Goal: Communication & Community: Answer question/provide support

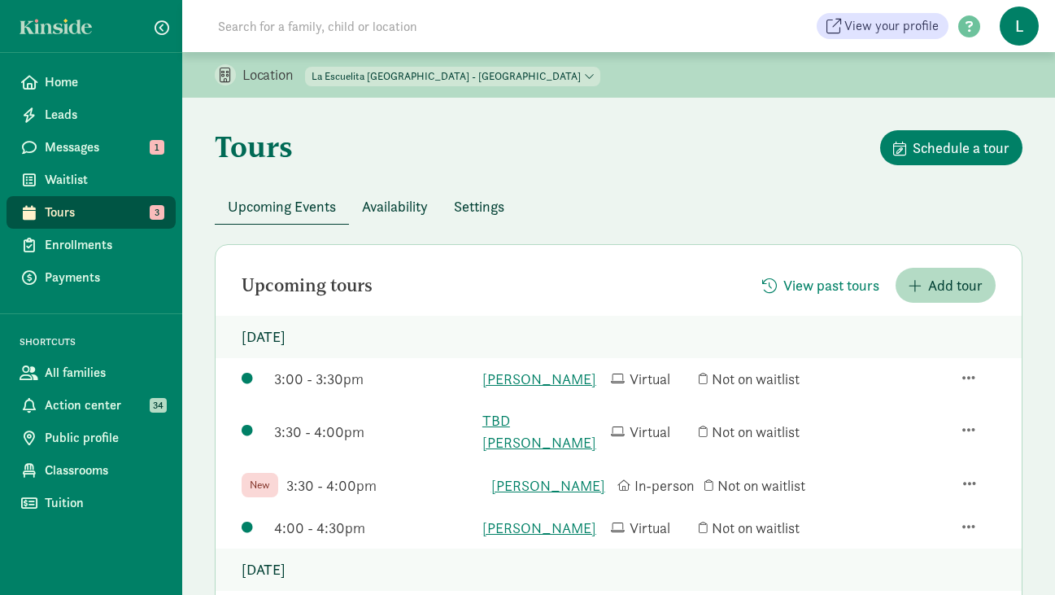
scroll to position [189, 0]
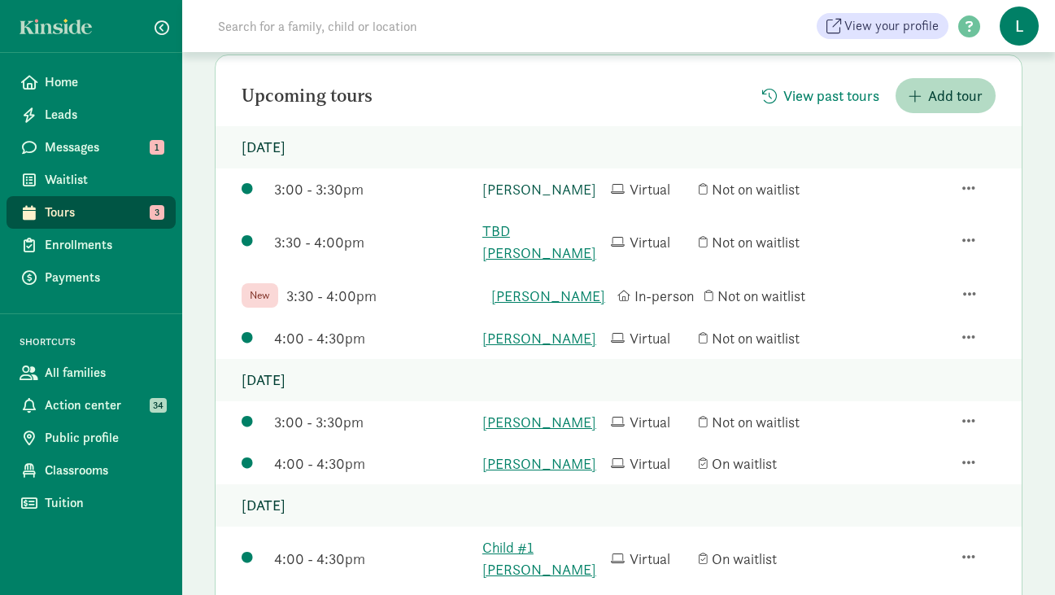
click at [533, 189] on link "Homer Anderson" at bounding box center [542, 189] width 120 height 22
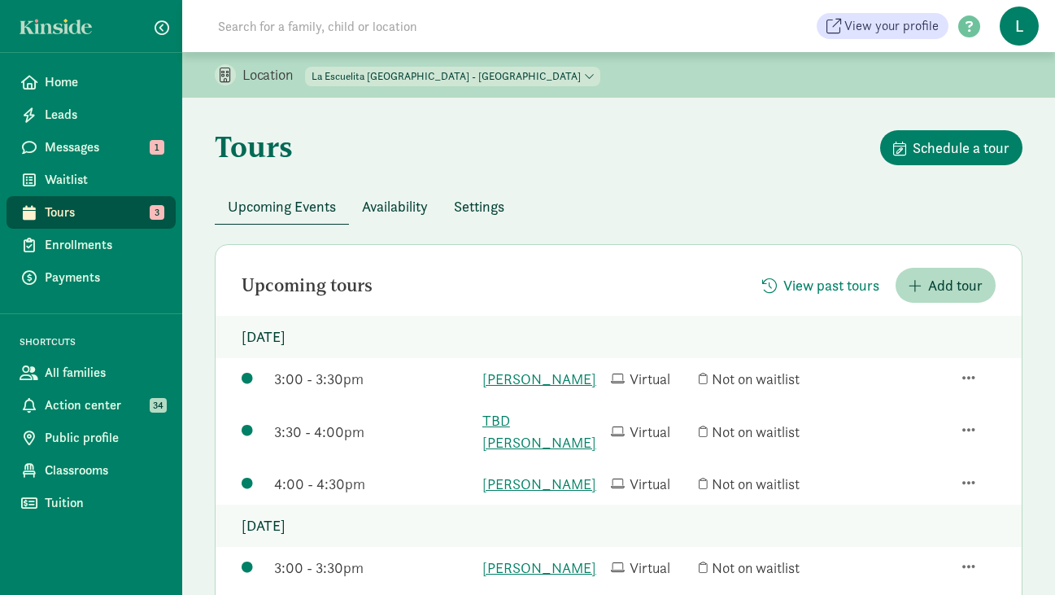
scroll to position [168, 0]
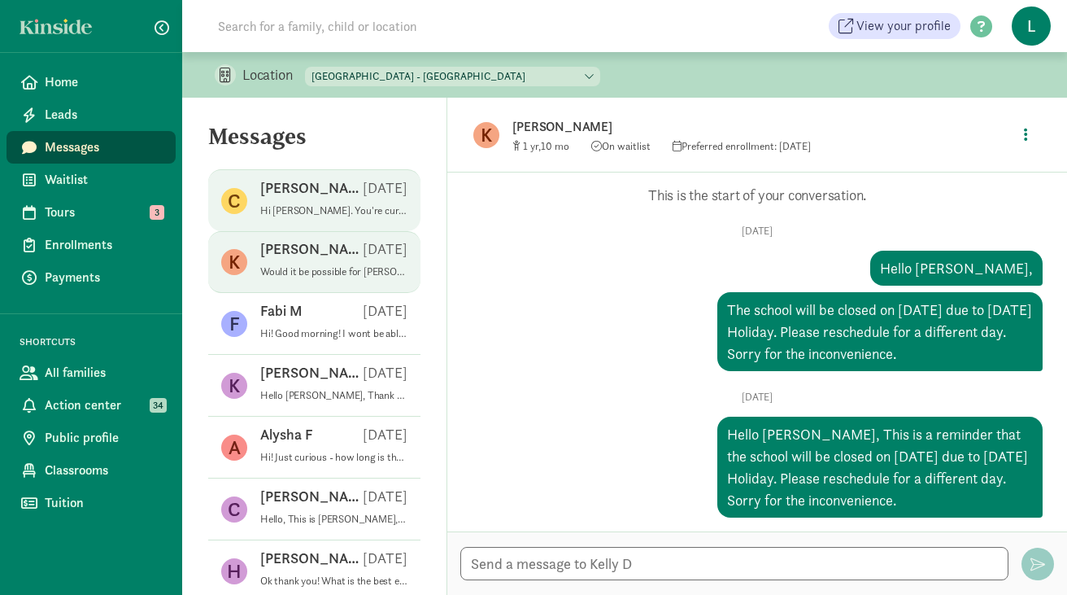
click at [314, 189] on div "Caitlin K Aug 11" at bounding box center [333, 191] width 147 height 26
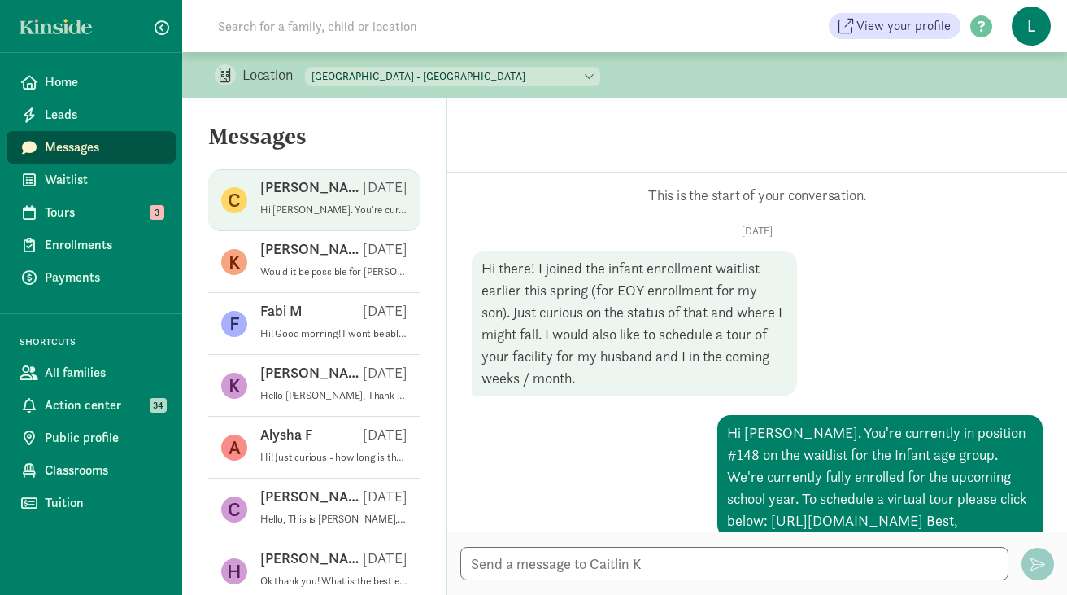
scroll to position [216, 0]
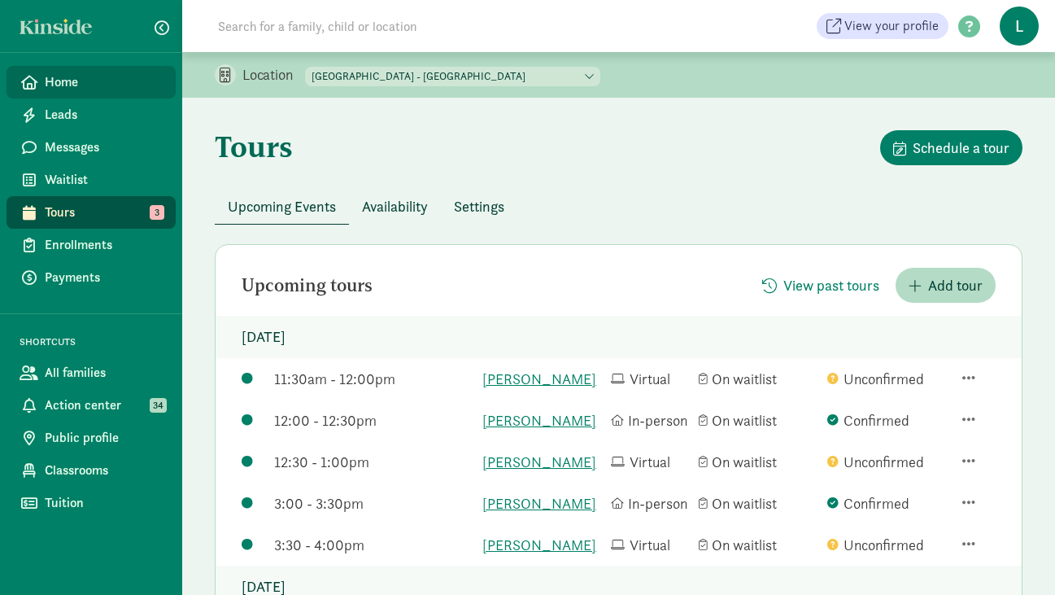
click at [45, 85] on span "Home" at bounding box center [104, 82] width 118 height 20
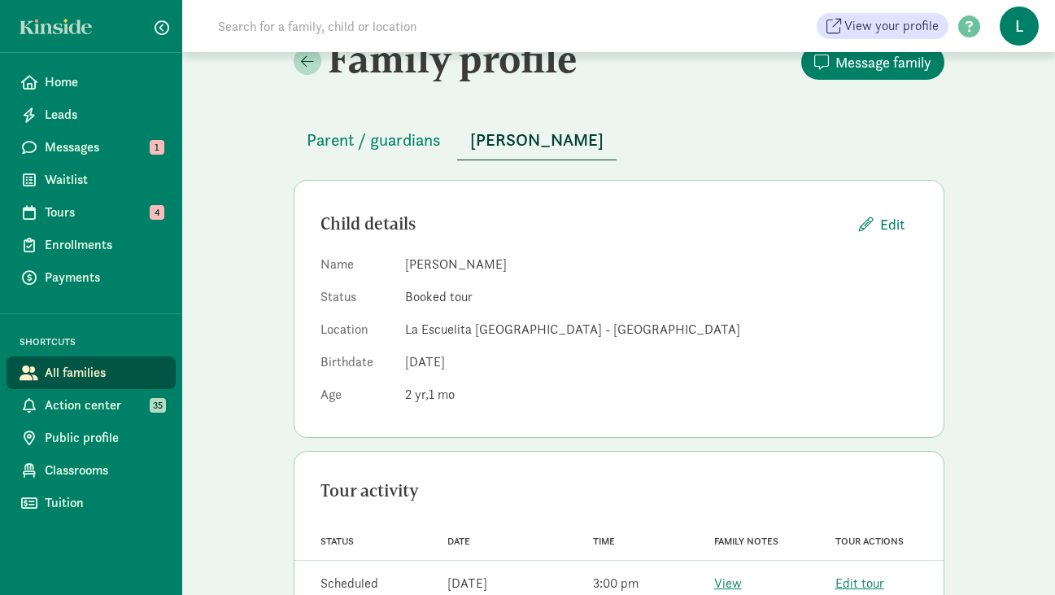
scroll to position [9, 0]
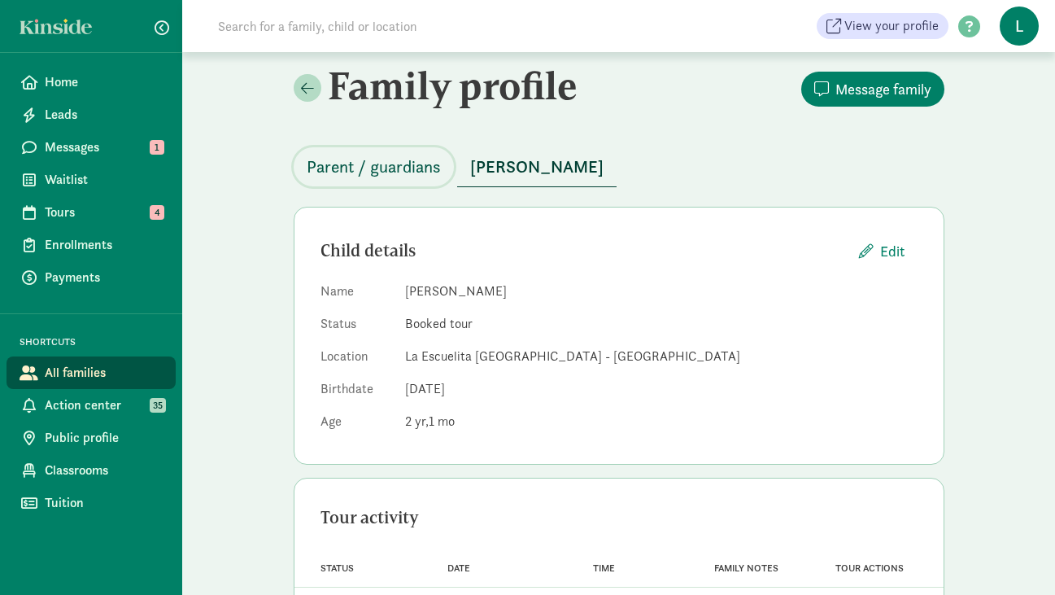
click at [401, 164] on span "Parent / guardians" at bounding box center [374, 167] width 134 height 26
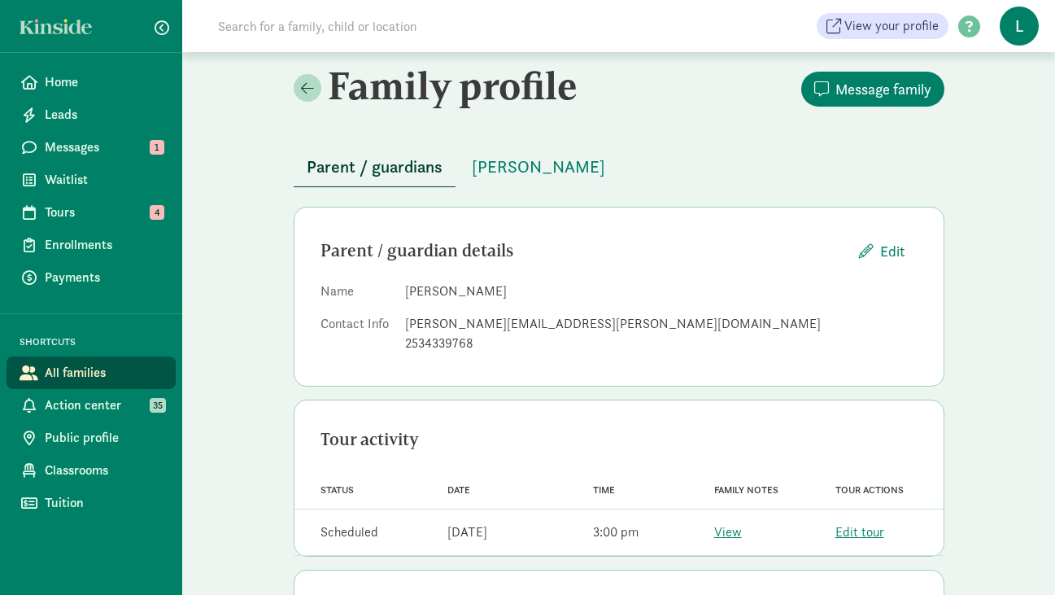
drag, startPoint x: 490, startPoint y: 285, endPoint x: 401, endPoint y: 290, distance: 88.8
click at [401, 290] on dl "Name Rebecca Parson Contact Info rebecca.parson@gmail.com 2534339768" at bounding box center [618, 320] width 597 height 78
click at [150, 151] on span "1" at bounding box center [157, 147] width 15 height 15
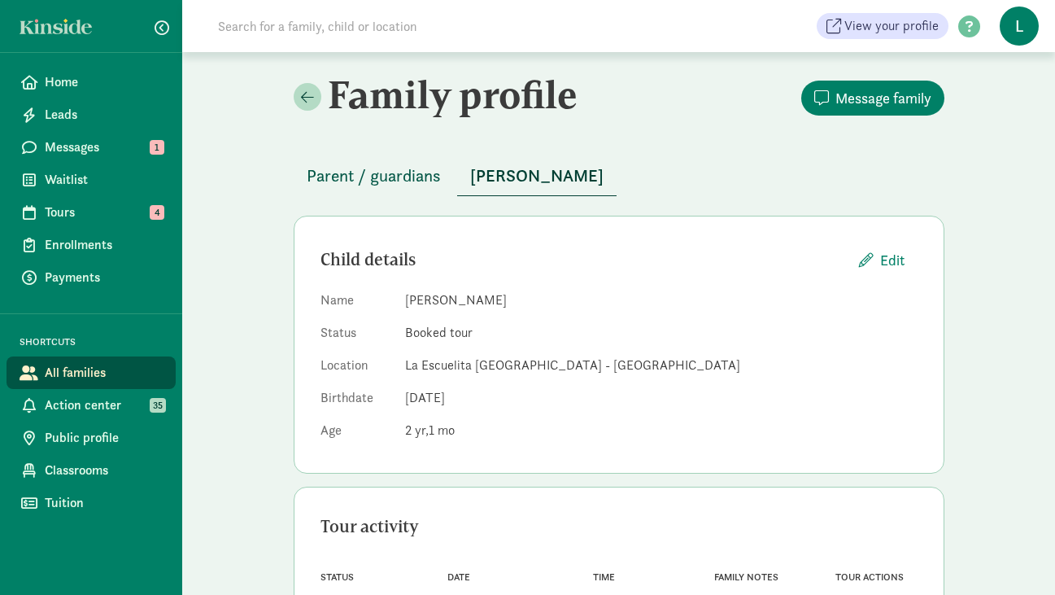
scroll to position [81, 0]
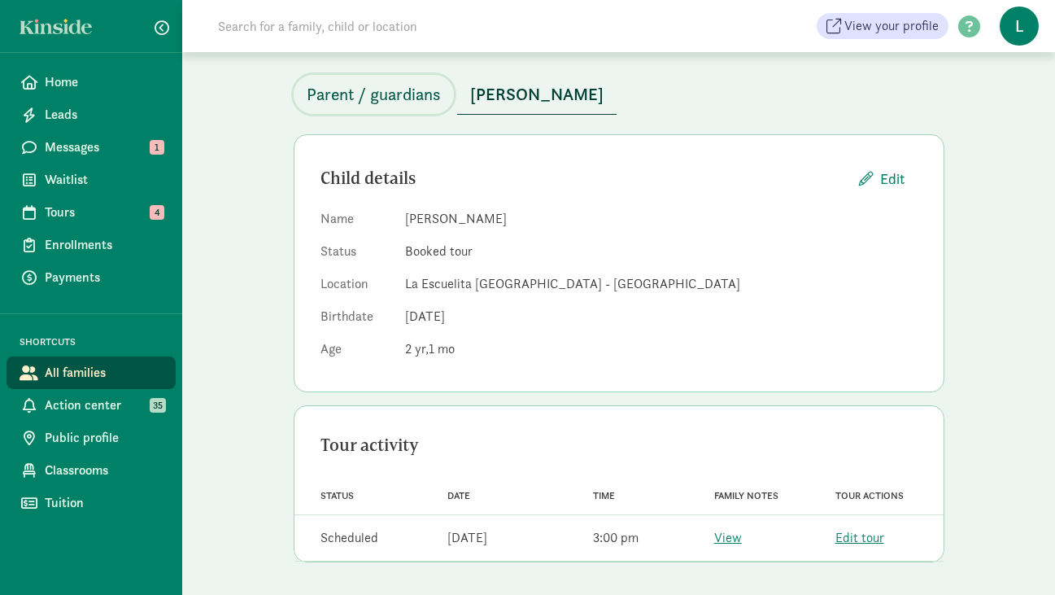
click at [411, 95] on span "Parent / guardians" at bounding box center [374, 94] width 134 height 26
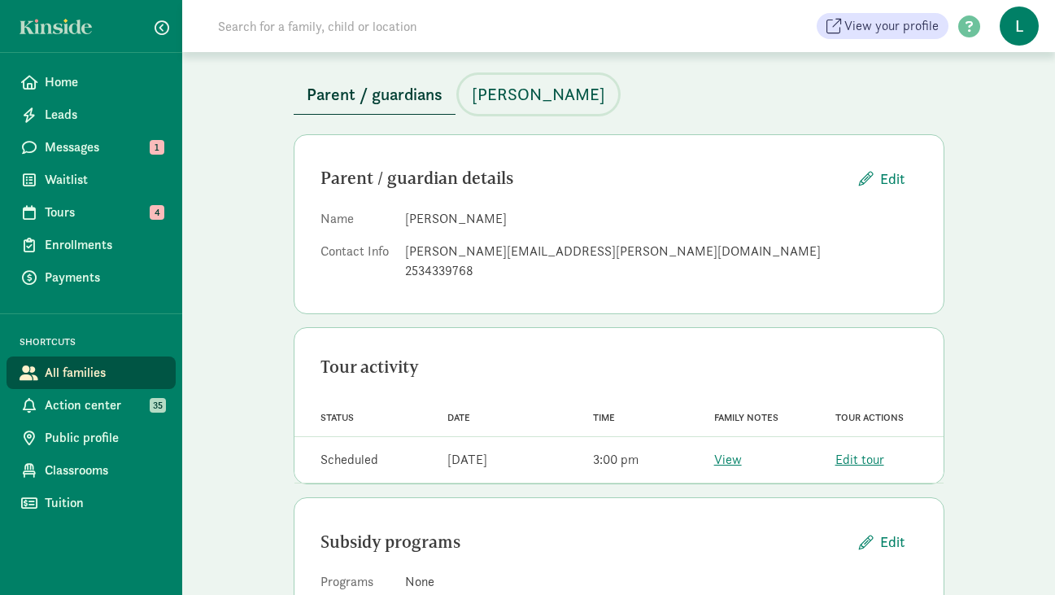
click at [486, 97] on span "[PERSON_NAME]" at bounding box center [538, 94] width 133 height 26
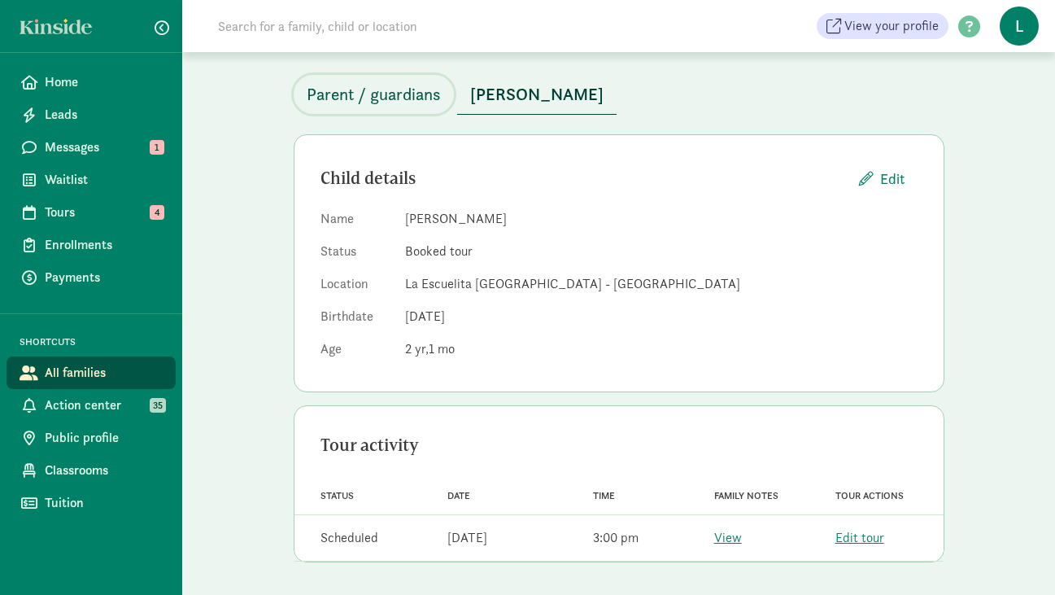
click at [398, 98] on span "Parent / guardians" at bounding box center [374, 94] width 134 height 26
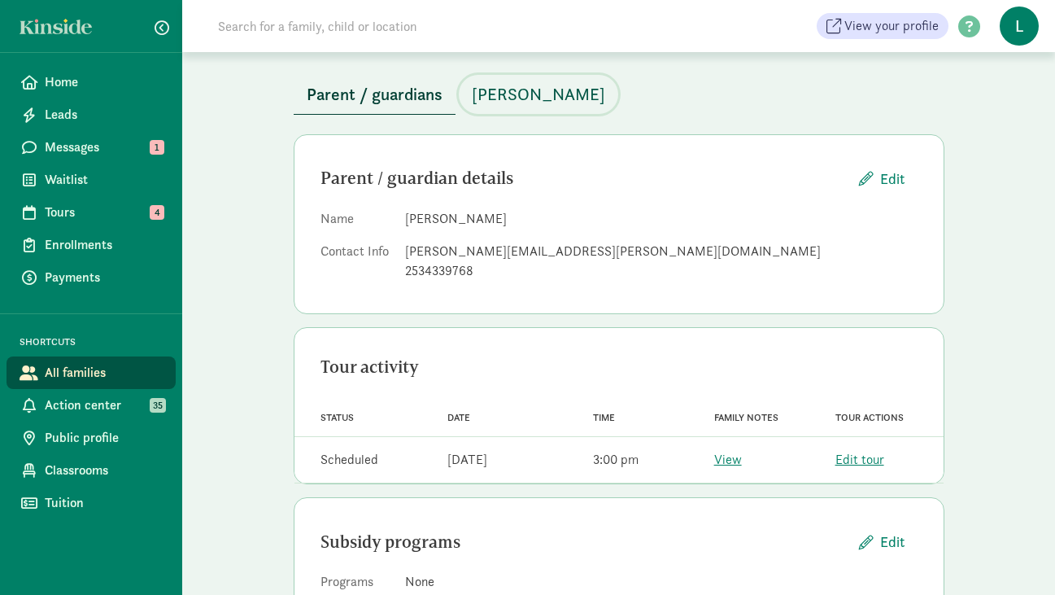
click at [502, 87] on span "[PERSON_NAME]" at bounding box center [538, 94] width 133 height 26
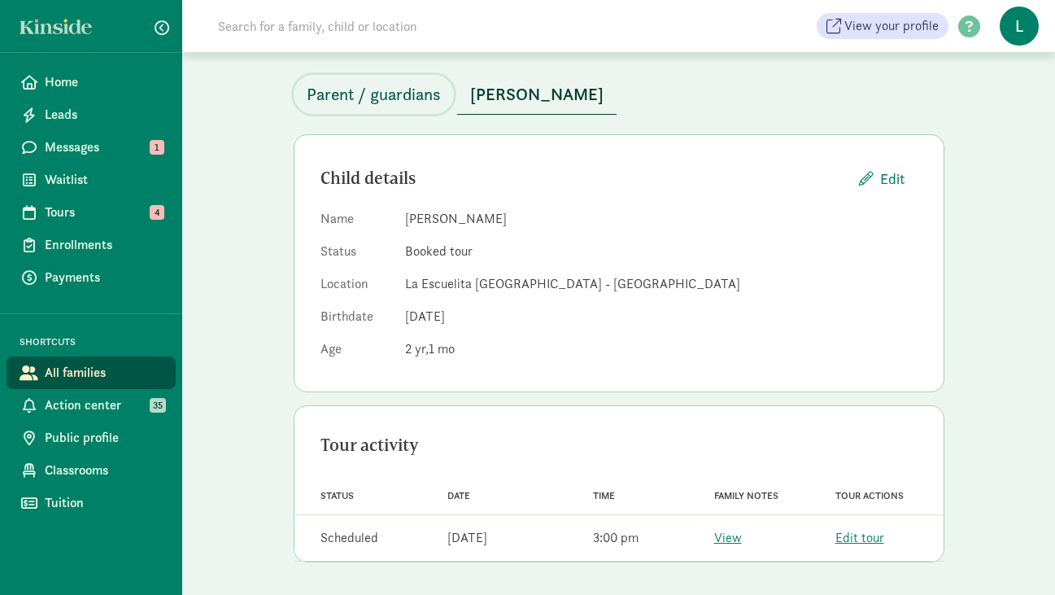
click at [344, 96] on span "Parent / guardians" at bounding box center [374, 94] width 134 height 26
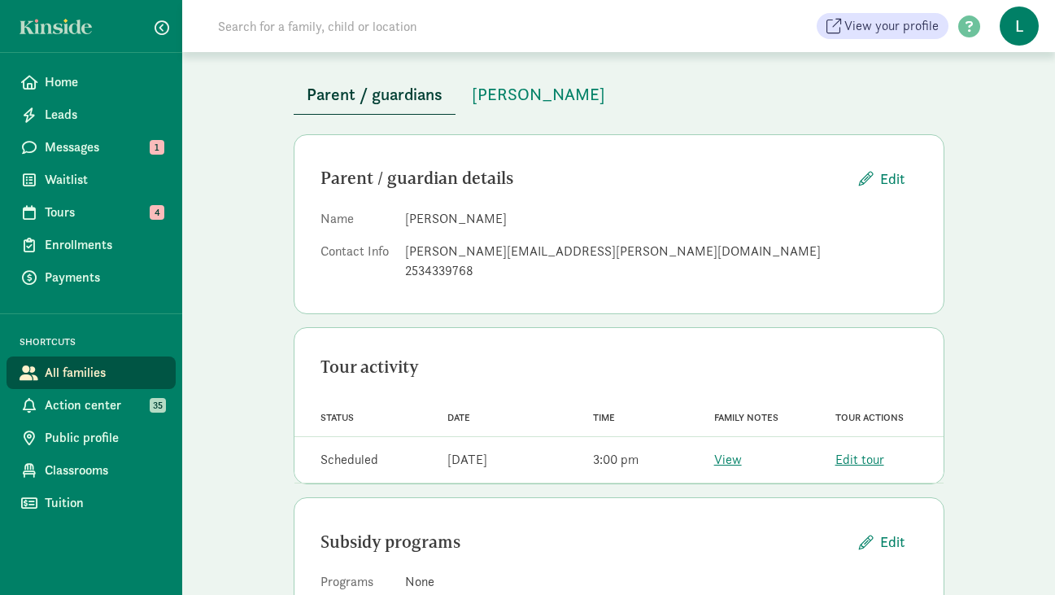
drag, startPoint x: 491, startPoint y: 218, endPoint x: 407, endPoint y: 216, distance: 83.8
click at [407, 216] on dd "[PERSON_NAME]" at bounding box center [661, 219] width 512 height 20
copy dd "[PERSON_NAME]"
click at [492, 96] on span "[PERSON_NAME]" at bounding box center [538, 94] width 133 height 26
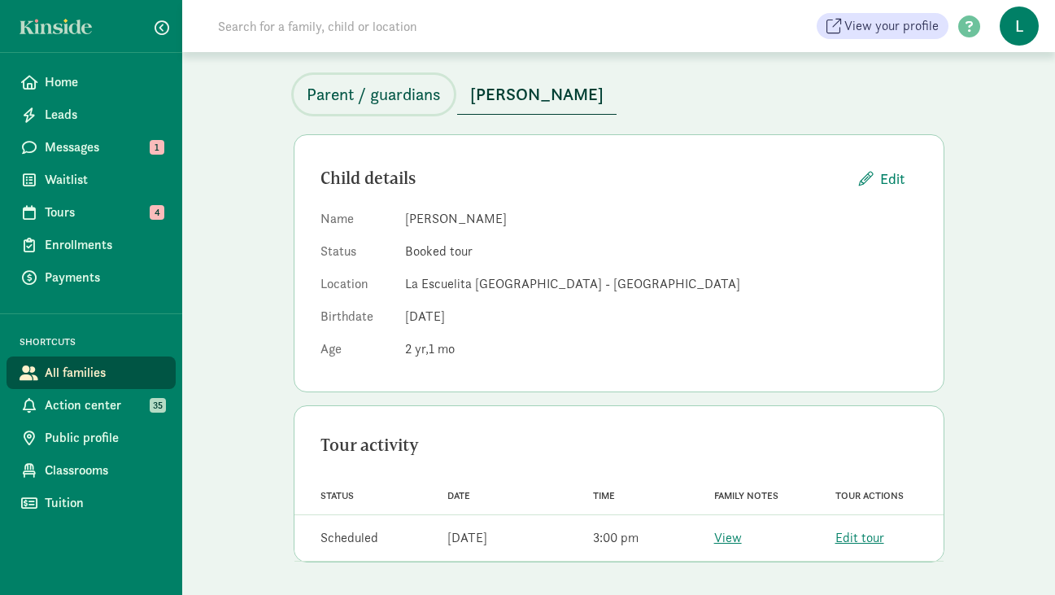
click at [403, 86] on span "Parent / guardians" at bounding box center [374, 94] width 134 height 26
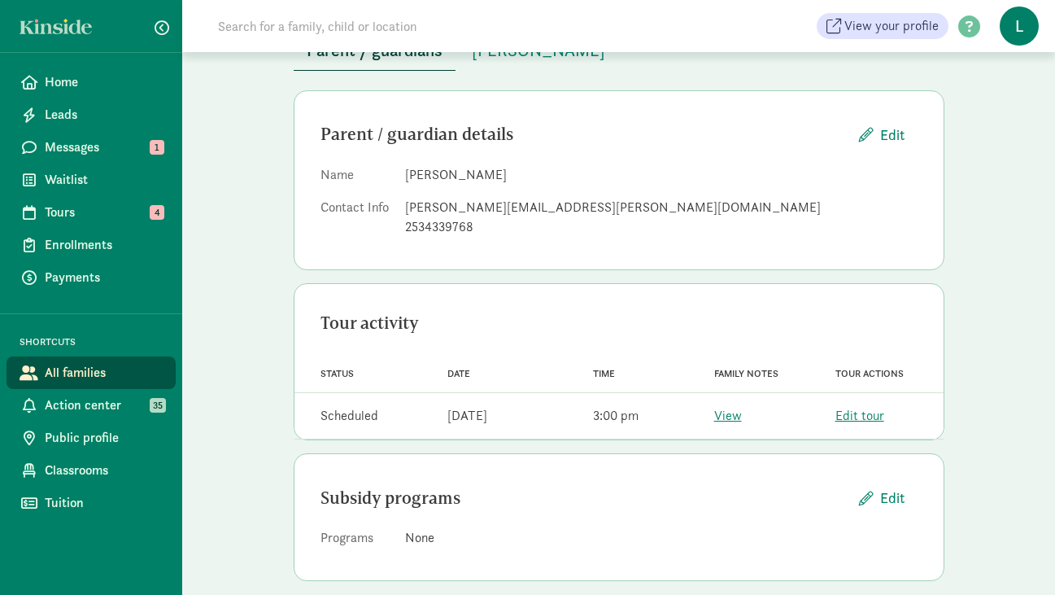
scroll to position [144, 0]
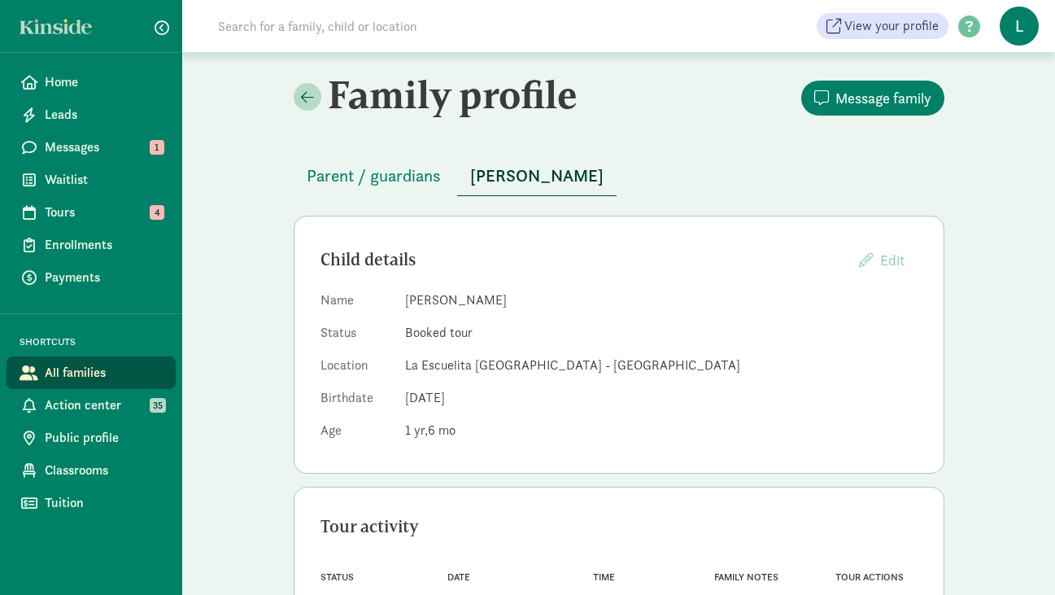
scroll to position [81, 0]
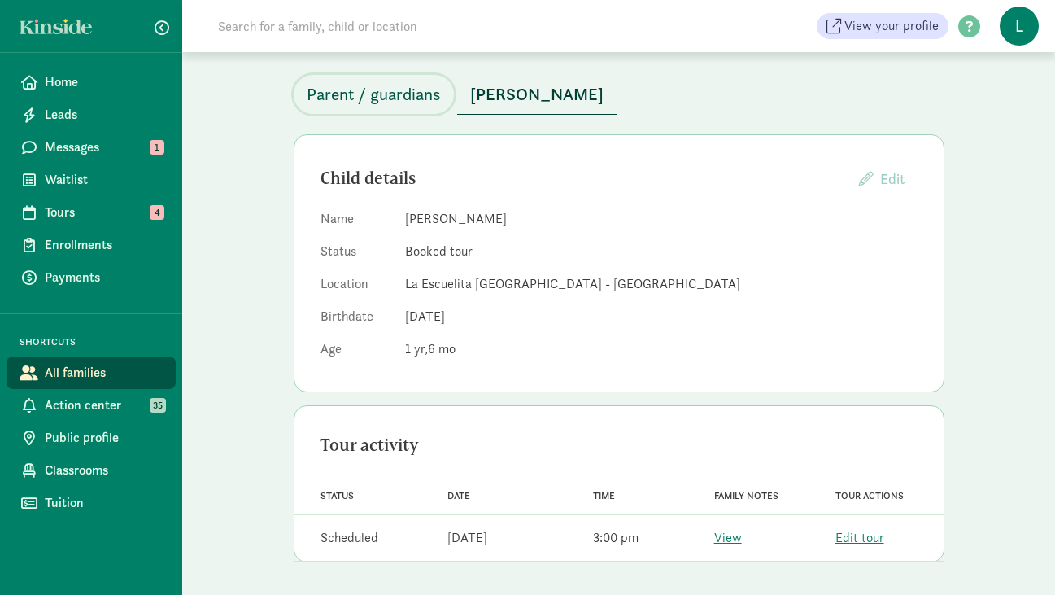
click at [407, 94] on span "Parent / guardians" at bounding box center [374, 94] width 134 height 26
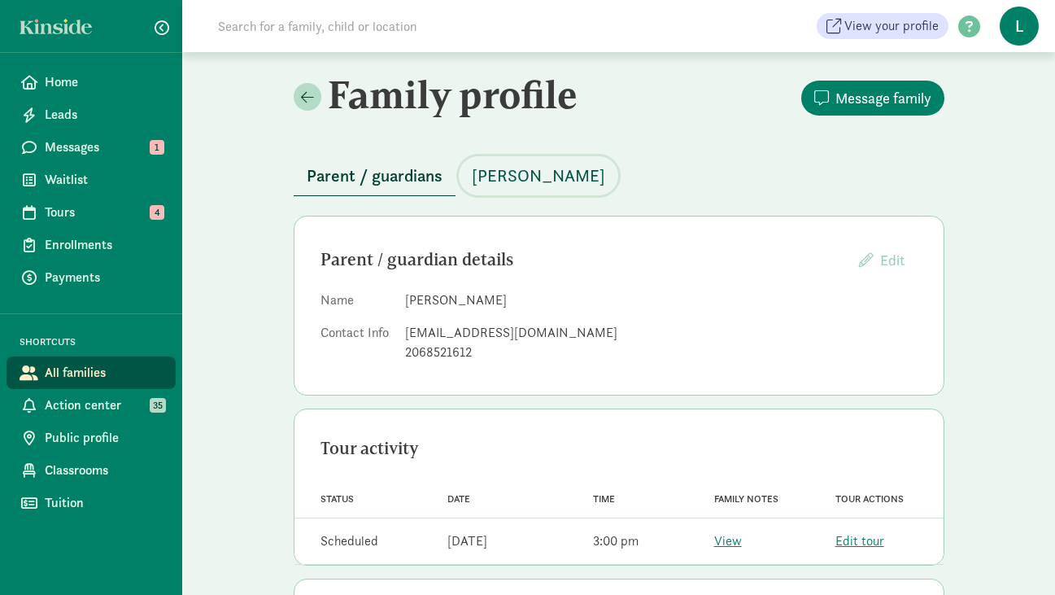
click at [517, 164] on span "Homer Anderson" at bounding box center [538, 176] width 133 height 26
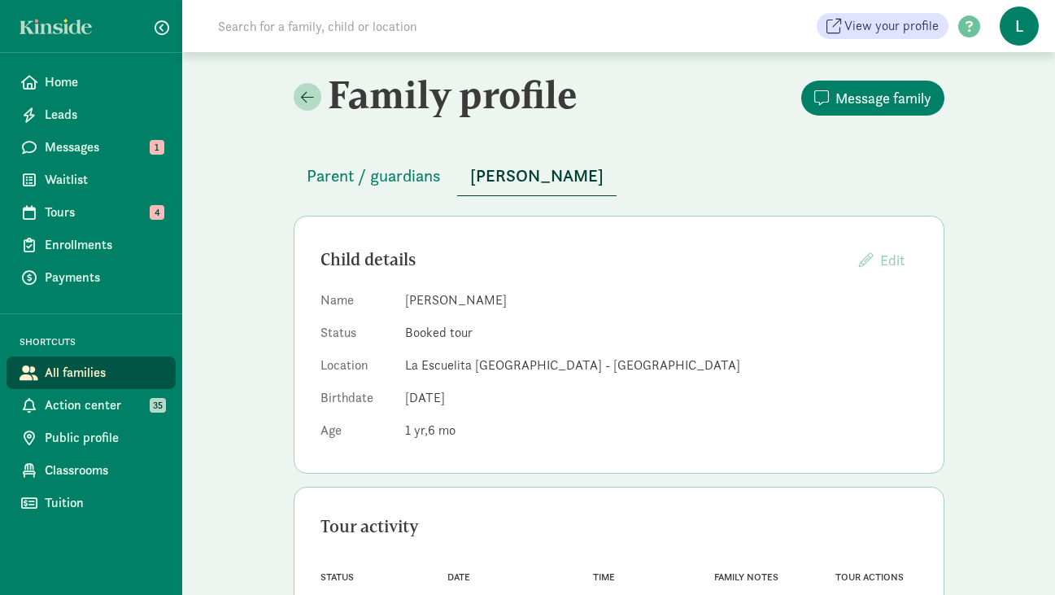
scroll to position [81, 0]
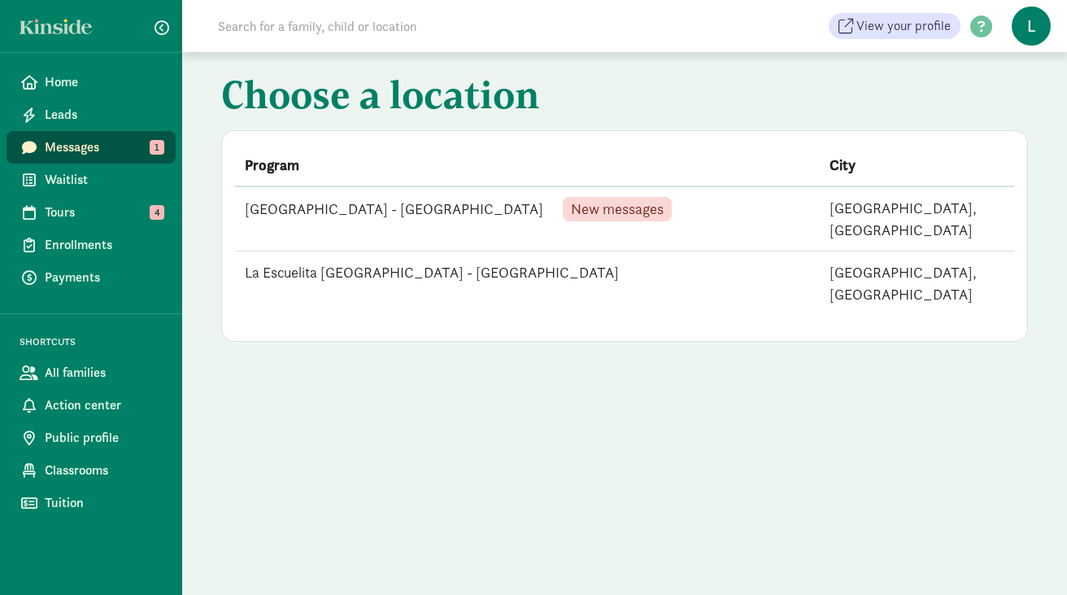
click at [407, 214] on td "La Escuelita [GEOGRAPHIC_DATA] - [GEOGRAPHIC_DATA] New messages" at bounding box center [527, 218] width 585 height 65
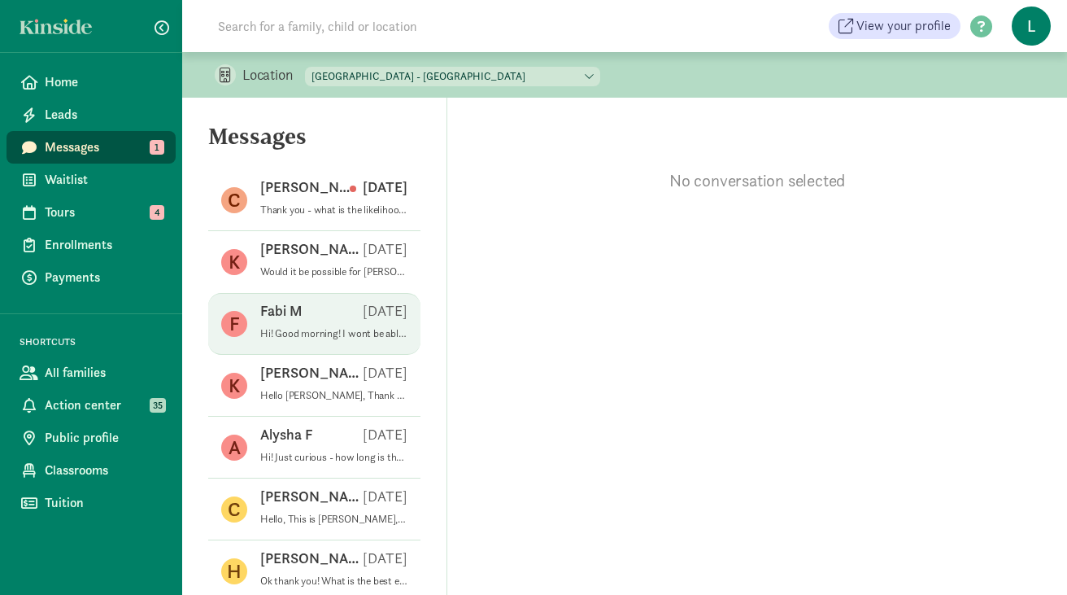
click at [326, 333] on p "Hi! Good morning! I wont be able to make it [DATE] to the tour. Would it be pos…" at bounding box center [333, 333] width 147 height 13
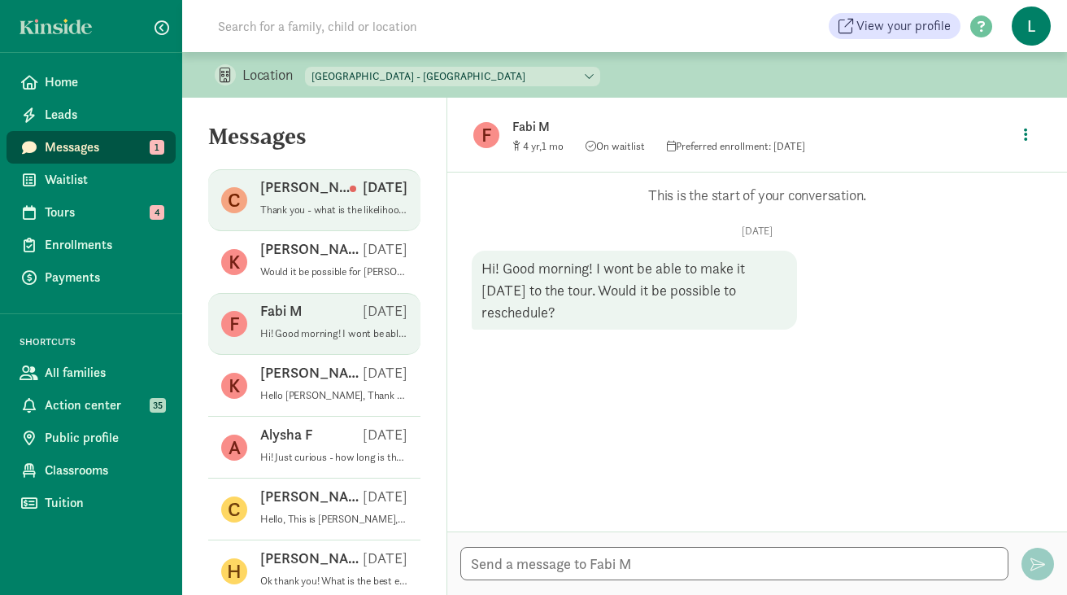
click at [325, 193] on div "[PERSON_NAME] [DATE]" at bounding box center [333, 190] width 147 height 26
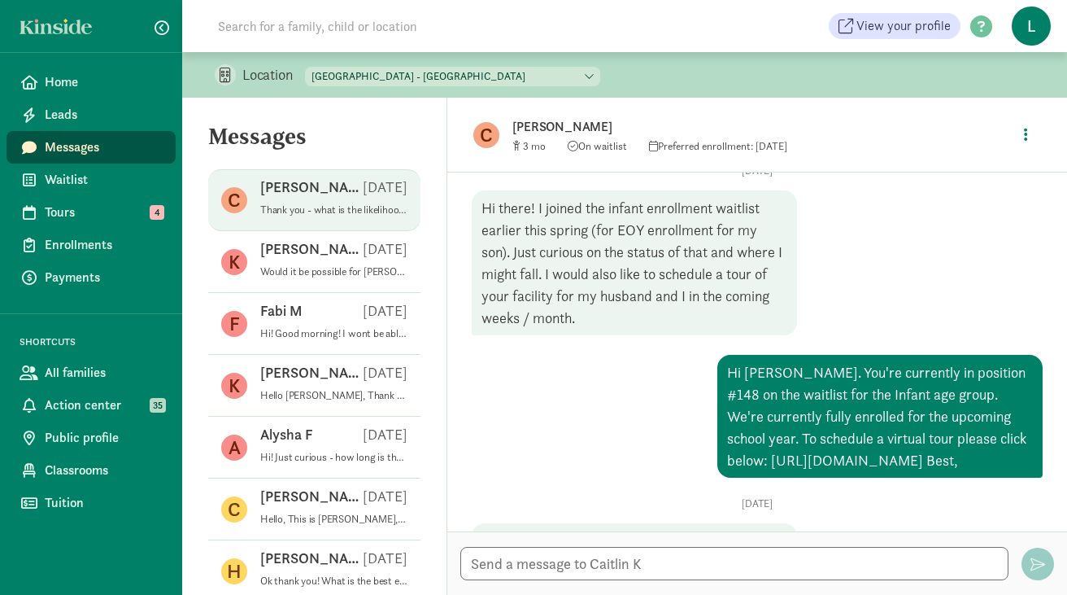
scroll to position [216, 0]
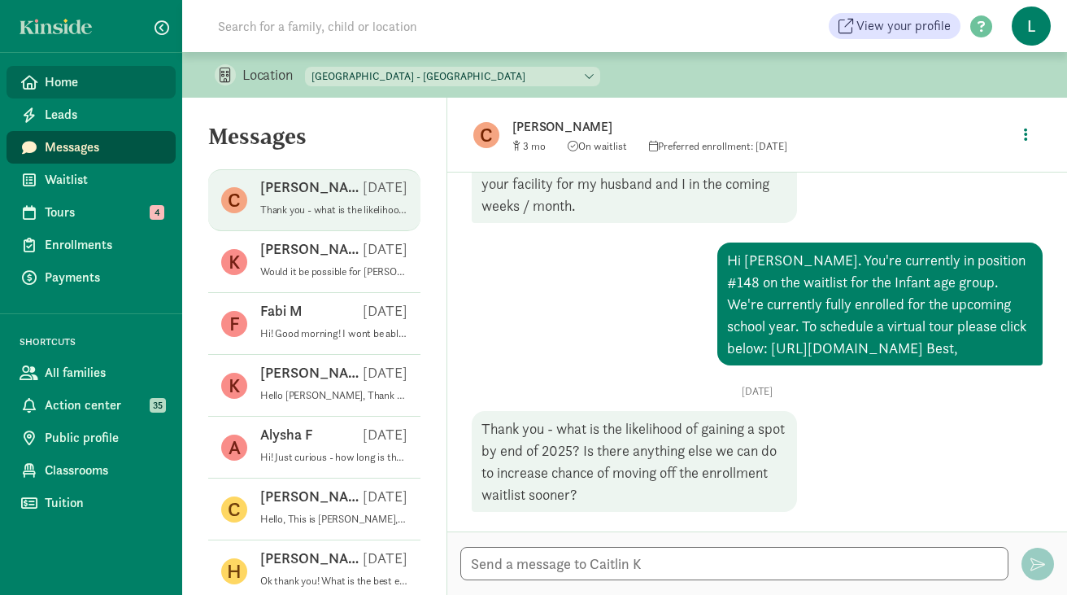
click at [81, 93] on link "Home" at bounding box center [91, 82] width 169 height 33
